Goal: Browse casually: Explore the website without a specific task or goal

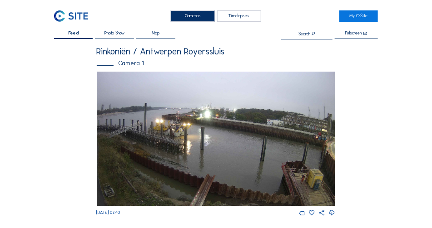
click at [195, 115] on img at bounding box center [216, 139] width 239 height 135
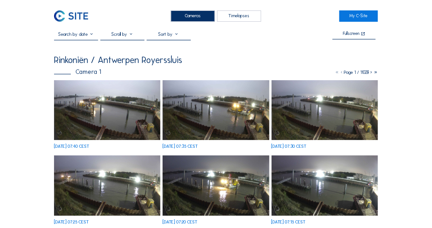
click at [125, 119] on img at bounding box center [107, 110] width 106 height 60
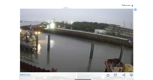
drag, startPoint x: 123, startPoint y: 37, endPoint x: 79, endPoint y: 34, distance: 43.7
click at [79, 34] on img at bounding box center [76, 41] width 113 height 64
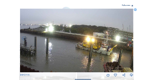
drag, startPoint x: 110, startPoint y: 33, endPoint x: 74, endPoint y: 37, distance: 36.6
click at [74, 37] on img at bounding box center [76, 41] width 113 height 64
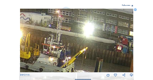
drag, startPoint x: 108, startPoint y: 37, endPoint x: 72, endPoint y: 29, distance: 36.3
click at [72, 29] on img at bounding box center [76, 41] width 113 height 64
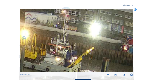
drag, startPoint x: 49, startPoint y: 30, endPoint x: 97, endPoint y: 30, distance: 47.7
click at [98, 30] on img at bounding box center [76, 41] width 113 height 64
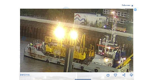
drag, startPoint x: 65, startPoint y: 30, endPoint x: 103, endPoint y: 48, distance: 41.6
click at [103, 49] on img at bounding box center [76, 41] width 113 height 64
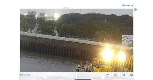
drag, startPoint x: 83, startPoint y: 44, endPoint x: 102, endPoint y: 46, distance: 19.2
click at [101, 45] on img at bounding box center [76, 41] width 113 height 64
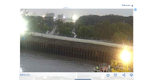
click at [90, 46] on img at bounding box center [76, 41] width 113 height 64
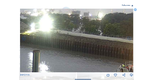
drag, startPoint x: 76, startPoint y: 45, endPoint x: 50, endPoint y: 35, distance: 28.2
click at [34, 35] on img at bounding box center [76, 41] width 113 height 64
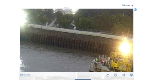
drag, startPoint x: 127, startPoint y: 43, endPoint x: 49, endPoint y: 34, distance: 78.2
click at [47, 34] on img at bounding box center [76, 41] width 113 height 64
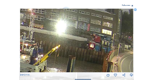
drag, startPoint x: 93, startPoint y: 34, endPoint x: 41, endPoint y: 29, distance: 51.6
click at [39, 29] on img at bounding box center [76, 41] width 113 height 64
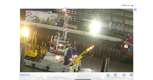
drag, startPoint x: 68, startPoint y: 39, endPoint x: 102, endPoint y: 39, distance: 34.0
click at [102, 39] on img at bounding box center [76, 41] width 113 height 64
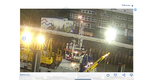
drag, startPoint x: 68, startPoint y: 37, endPoint x: 79, endPoint y: 42, distance: 12.0
click at [93, 46] on img at bounding box center [76, 41] width 113 height 64
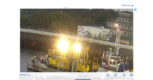
drag, startPoint x: 69, startPoint y: 38, endPoint x: 86, endPoint y: 40, distance: 17.8
click at [91, 43] on img at bounding box center [76, 41] width 113 height 64
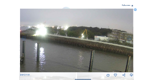
drag, startPoint x: 88, startPoint y: 40, endPoint x: 65, endPoint y: 39, distance: 22.7
click at [65, 39] on img at bounding box center [76, 41] width 113 height 64
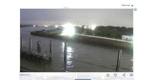
click at [108, 45] on img at bounding box center [76, 41] width 113 height 64
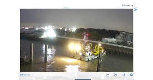
drag, startPoint x: 93, startPoint y: 42, endPoint x: 71, endPoint y: 45, distance: 22.0
click at [71, 45] on img at bounding box center [76, 41] width 113 height 64
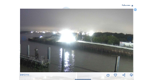
drag, startPoint x: 71, startPoint y: 45, endPoint x: 81, endPoint y: 48, distance: 10.4
click at [81, 48] on img at bounding box center [76, 41] width 113 height 64
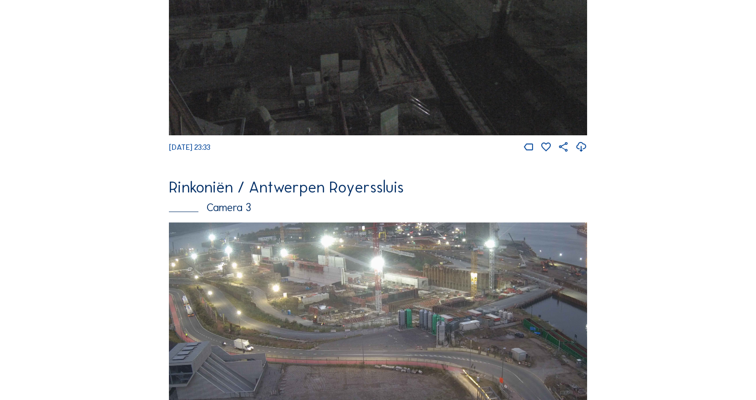
scroll to position [945, 0]
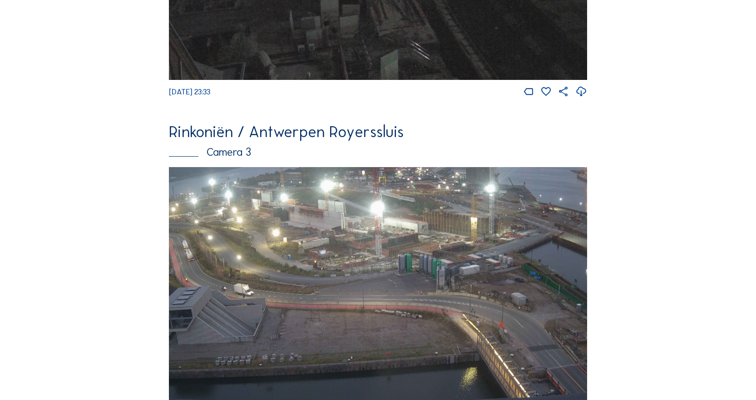
click at [431, 224] on img at bounding box center [378, 284] width 418 height 235
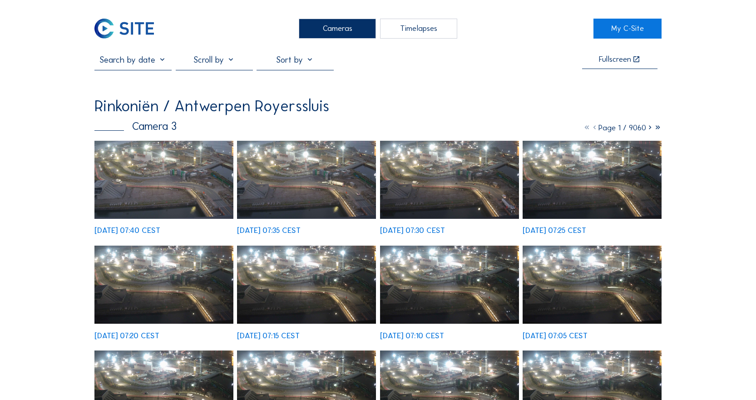
click at [212, 188] on img at bounding box center [163, 180] width 139 height 78
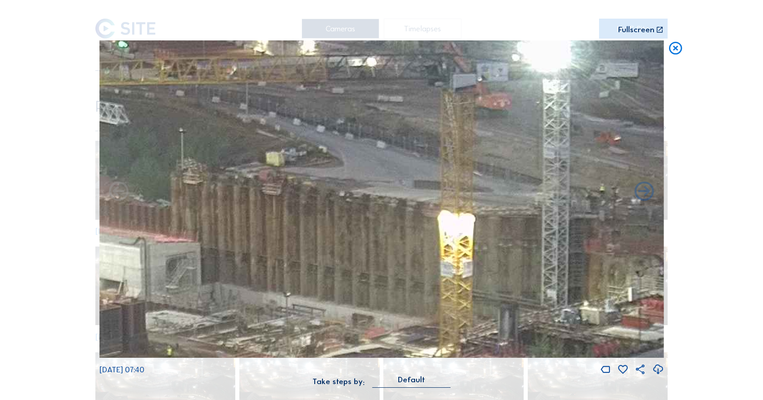
drag, startPoint x: 491, startPoint y: 120, endPoint x: 394, endPoint y: 162, distance: 105.5
click at [394, 162] on img at bounding box center [381, 198] width 564 height 317
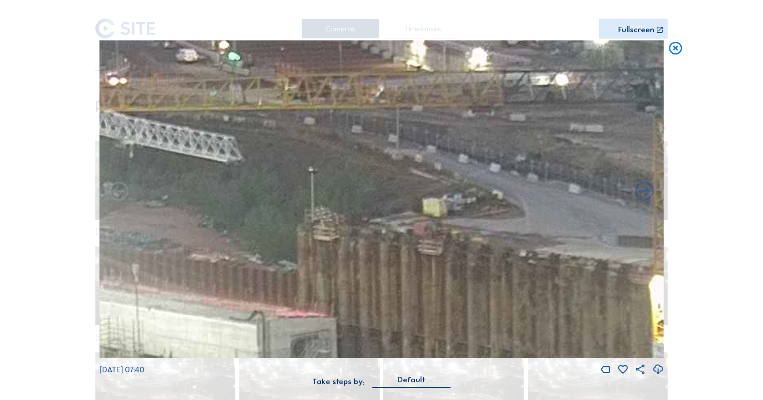
drag, startPoint x: 346, startPoint y: 129, endPoint x: 476, endPoint y: 154, distance: 132.2
click at [431, 154] on img at bounding box center [381, 198] width 564 height 317
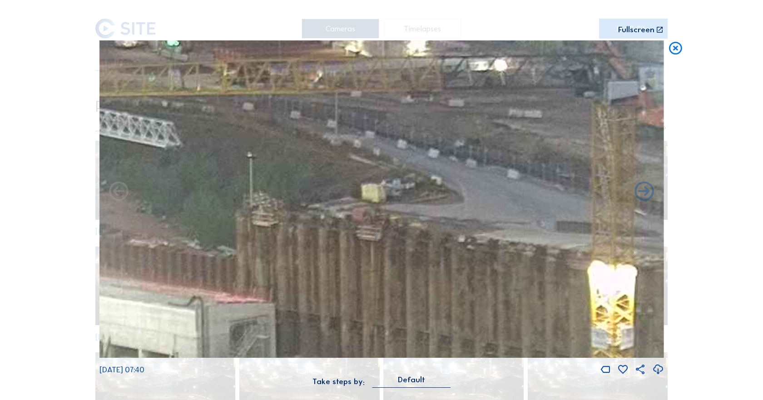
drag, startPoint x: 458, startPoint y: 159, endPoint x: 393, endPoint y: 144, distance: 67.0
click at [393, 144] on img at bounding box center [381, 198] width 564 height 317
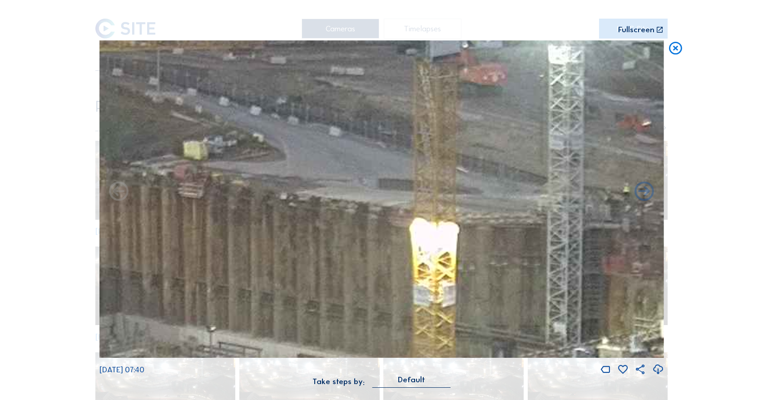
drag, startPoint x: 522, startPoint y: 192, endPoint x: 365, endPoint y: 164, distance: 160.1
click at [365, 164] on img at bounding box center [381, 198] width 564 height 317
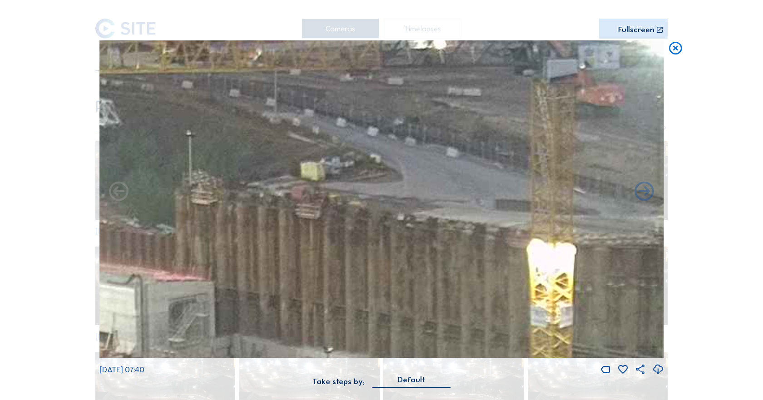
drag, startPoint x: 348, startPoint y: 157, endPoint x: 503, endPoint y: 183, distance: 156.9
click at [431, 184] on img at bounding box center [381, 198] width 564 height 317
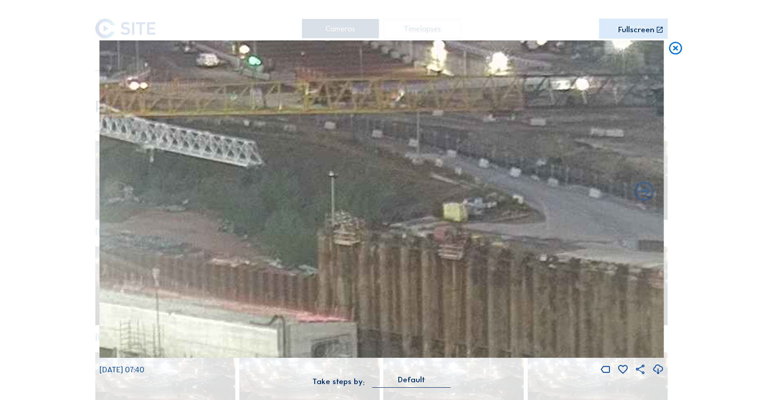
drag, startPoint x: 473, startPoint y: 185, endPoint x: 502, endPoint y: 199, distance: 31.9
click at [431, 199] on img at bounding box center [381, 198] width 564 height 317
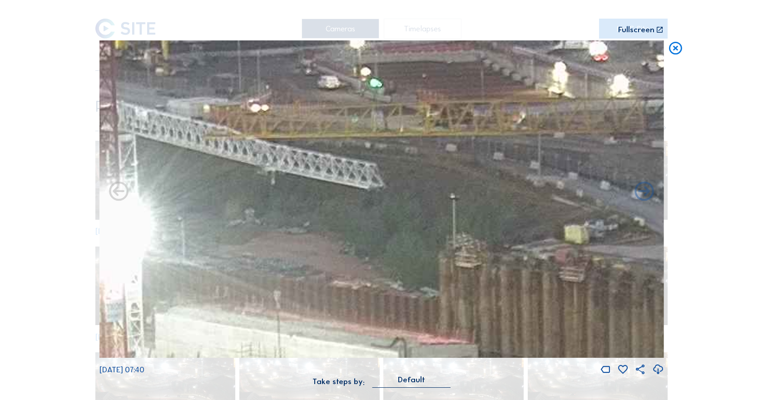
drag, startPoint x: 342, startPoint y: 162, endPoint x: 461, endPoint y: 185, distance: 121.0
click at [431, 185] on img at bounding box center [381, 198] width 564 height 317
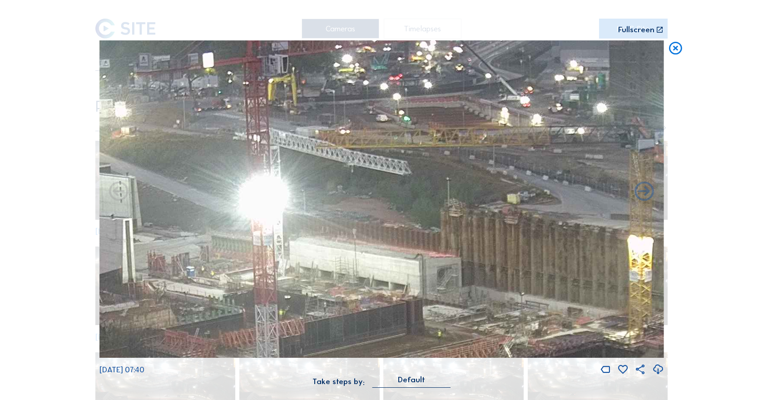
drag, startPoint x: 498, startPoint y: 185, endPoint x: 440, endPoint y: 173, distance: 59.2
click at [431, 174] on img at bounding box center [381, 198] width 564 height 317
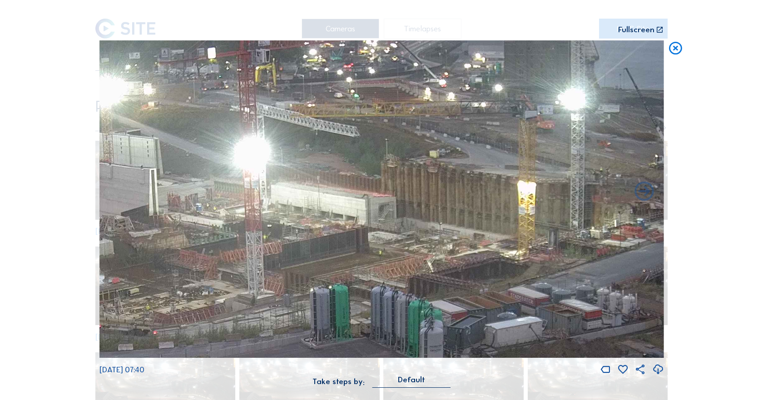
drag, startPoint x: 463, startPoint y: 171, endPoint x: 404, endPoint y: 167, distance: 59.6
click at [403, 167] on img at bounding box center [381, 198] width 564 height 317
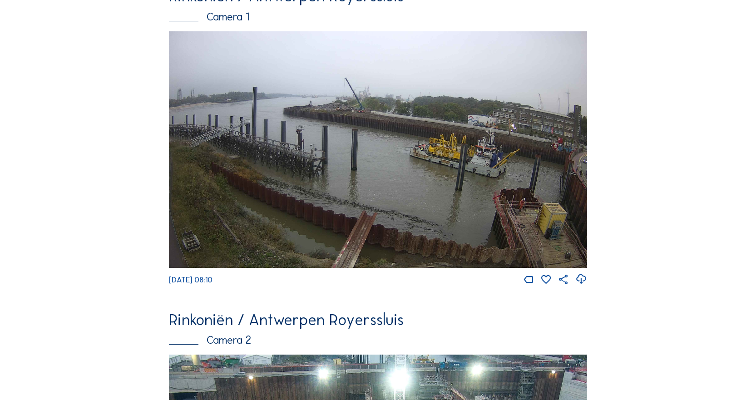
scroll to position [91, 0]
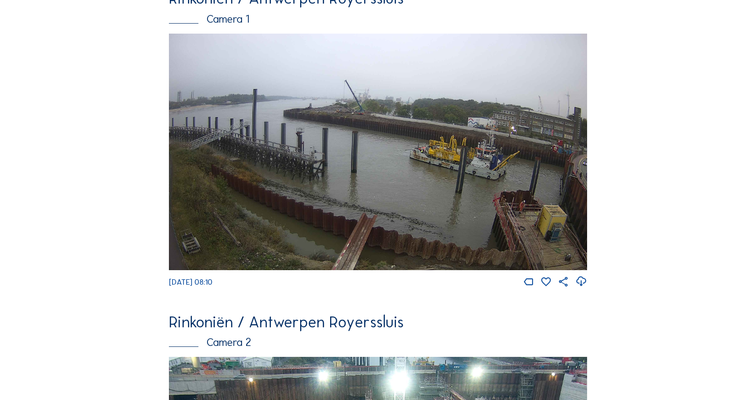
click at [349, 122] on img at bounding box center [378, 152] width 418 height 236
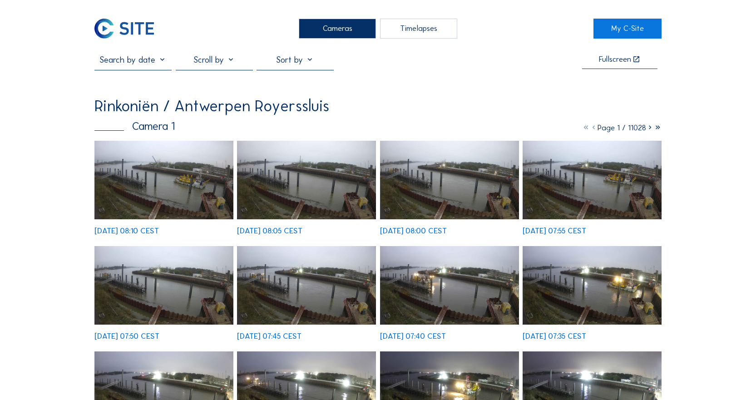
click at [191, 170] on img at bounding box center [163, 180] width 139 height 79
